Goal: Find specific page/section: Find specific page/section

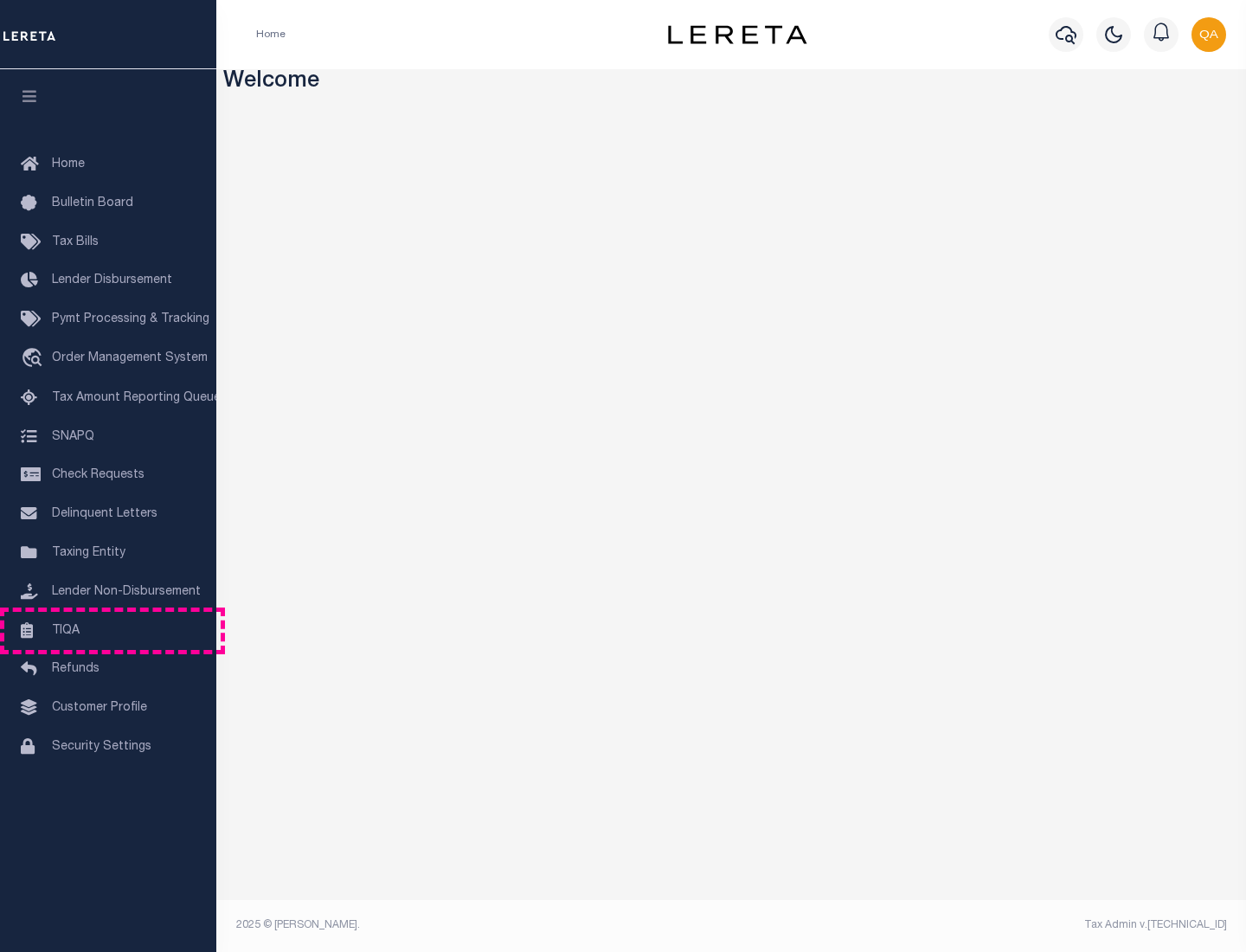
click at [108, 630] on link "TIQA" at bounding box center [108, 631] width 217 height 39
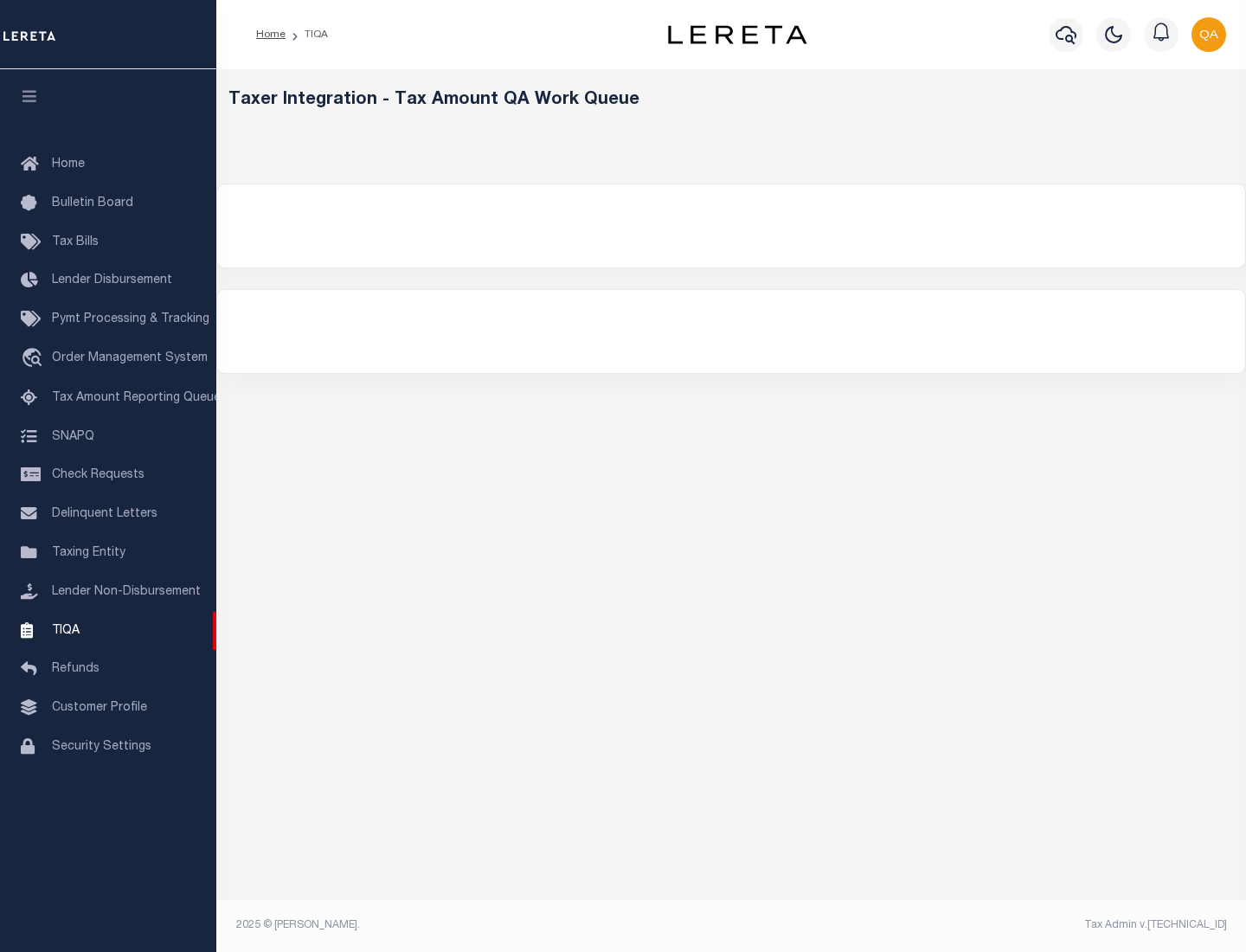
select select "200"
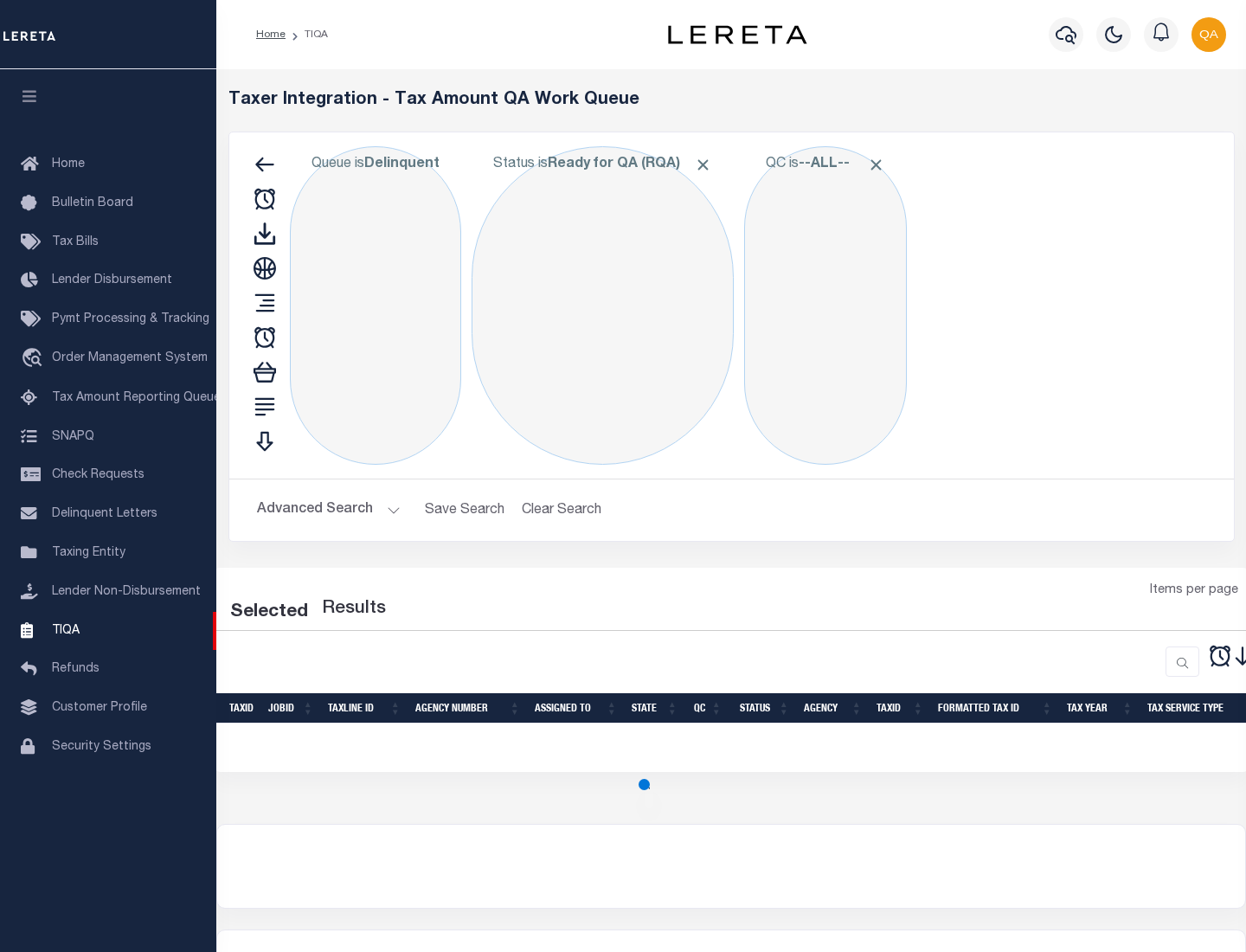
select select "200"
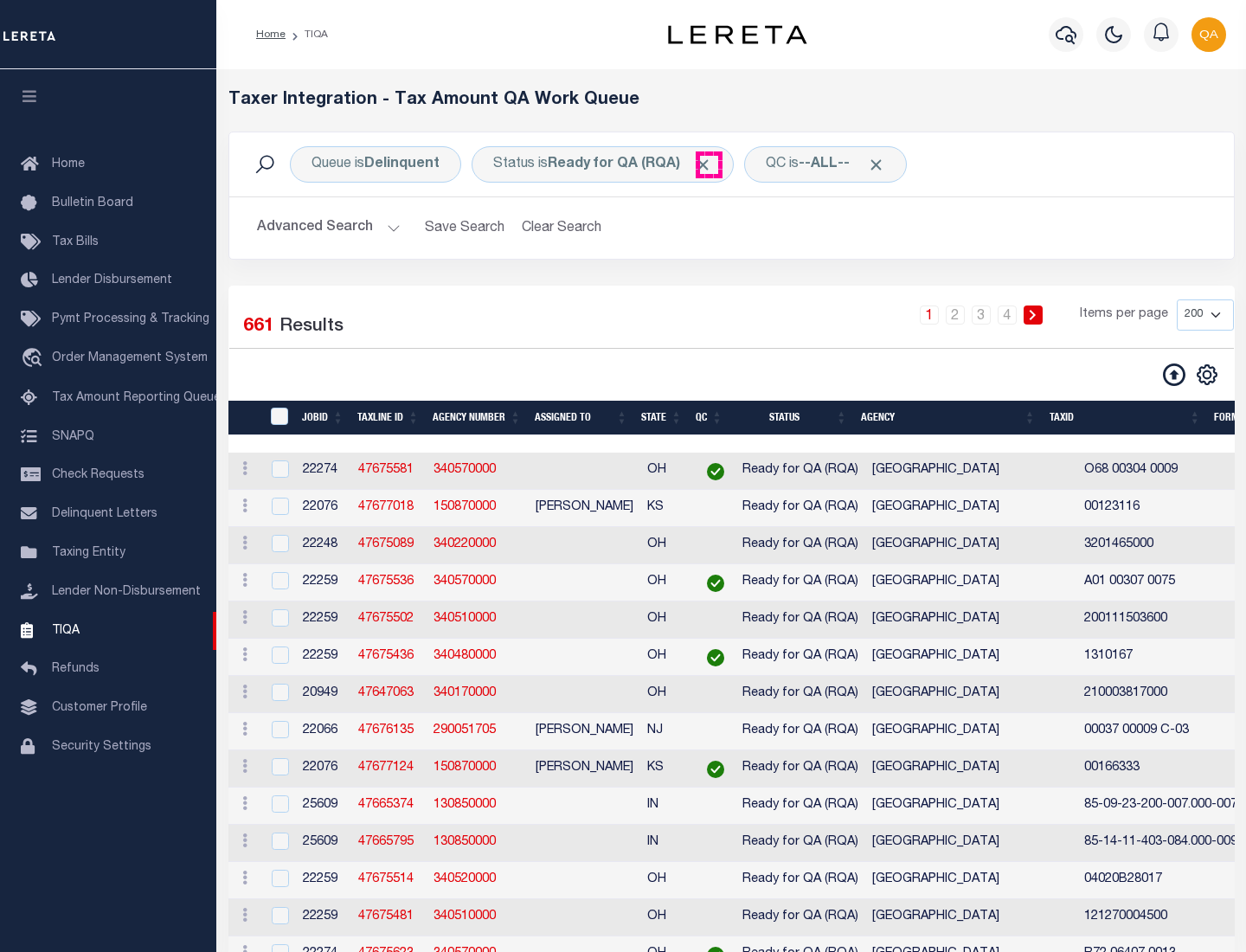
click at [709, 164] on span "Click to Remove" at bounding box center [703, 164] width 19 height 19
